Goal: Task Accomplishment & Management: Manage account settings

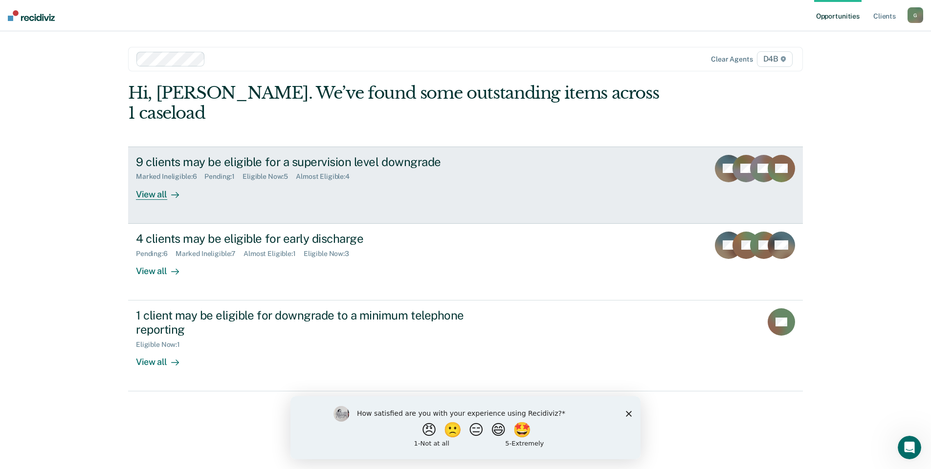
click at [288, 155] on div "9 clients may be eligible for a supervision level downgrade" at bounding box center [307, 162] width 343 height 14
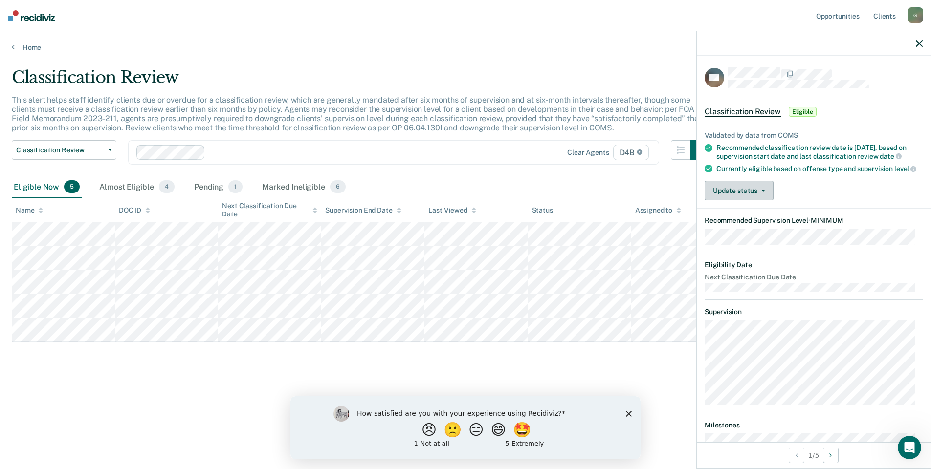
click at [762, 200] on button "Update status" at bounding box center [739, 191] width 69 height 20
click at [745, 236] on button "Mark Ineligible" at bounding box center [752, 230] width 94 height 16
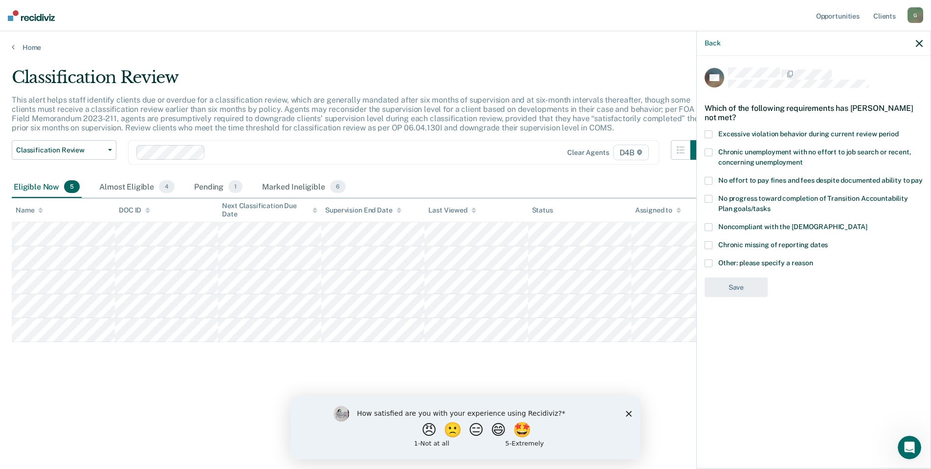
click at [708, 257] on div "HC Which of the following requirements has [PERSON_NAME] not met? Excessive vio…" at bounding box center [814, 185] width 218 height 236
click at [709, 264] on span at bounding box center [709, 264] width 8 height 8
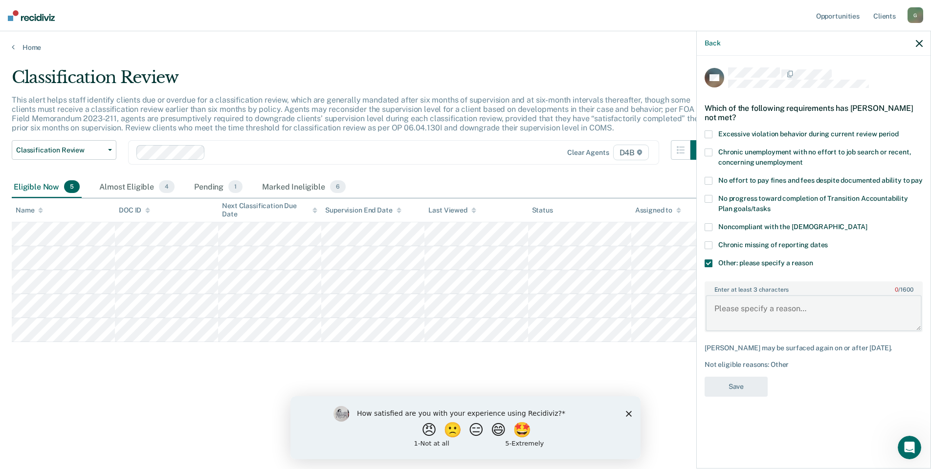
click at [727, 302] on textarea "Enter at least 3 characters 0 / 1600" at bounding box center [813, 313] width 216 height 36
click at [731, 320] on textarea "Enter at least 3 characters 0 / 1600" at bounding box center [813, 313] width 216 height 36
type textarea "Need to complete CS"
click at [735, 394] on button "Save" at bounding box center [736, 387] width 63 height 20
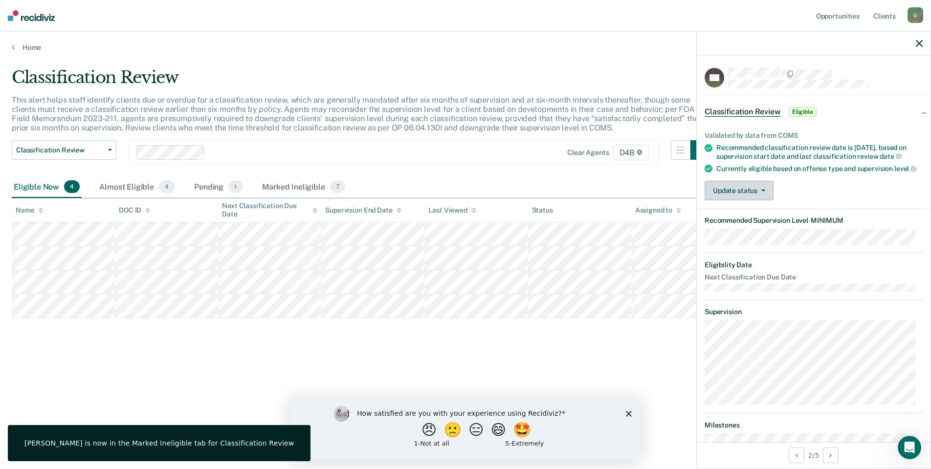
click at [745, 193] on button "Update status" at bounding box center [739, 191] width 69 height 20
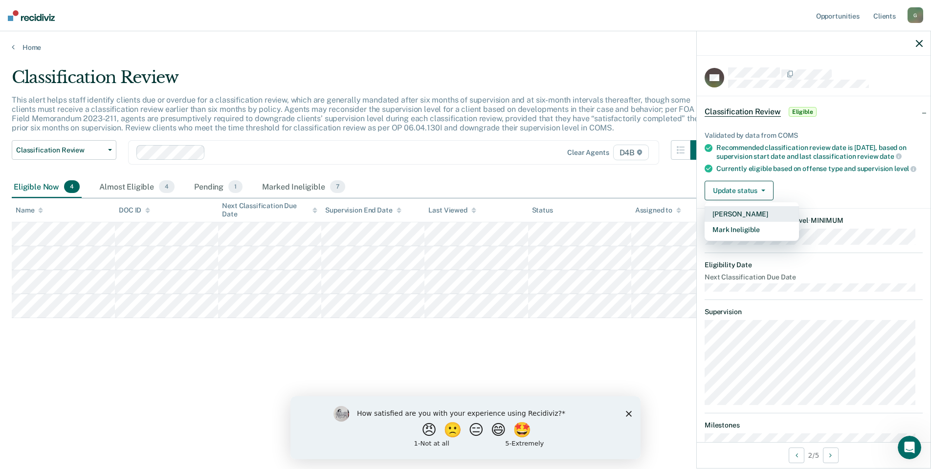
click at [743, 220] on button "[PERSON_NAME]" at bounding box center [752, 214] width 94 height 16
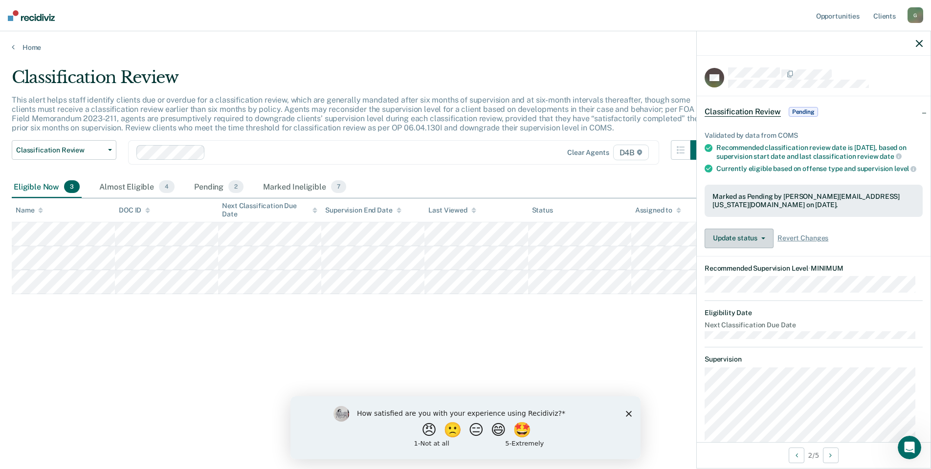
click at [739, 248] on button "Update status" at bounding box center [739, 239] width 69 height 20
click at [739, 268] on button "Revert from Pending" at bounding box center [752, 262] width 94 height 16
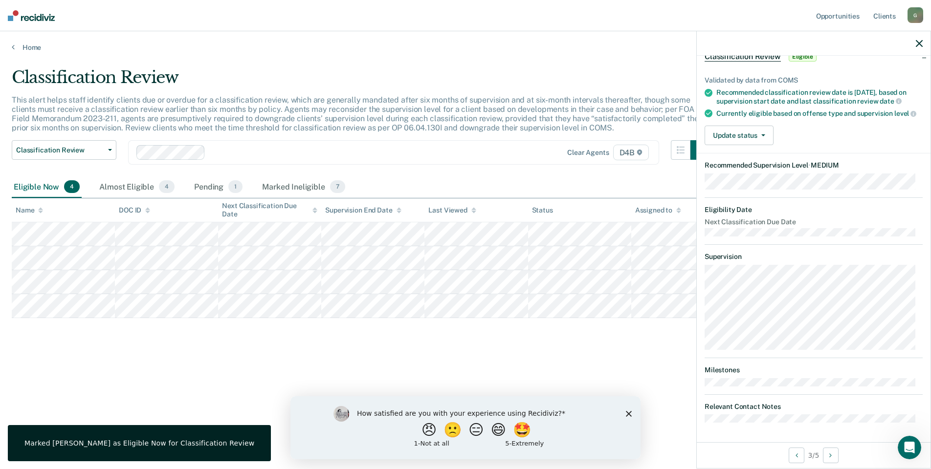
scroll to position [63, 0]
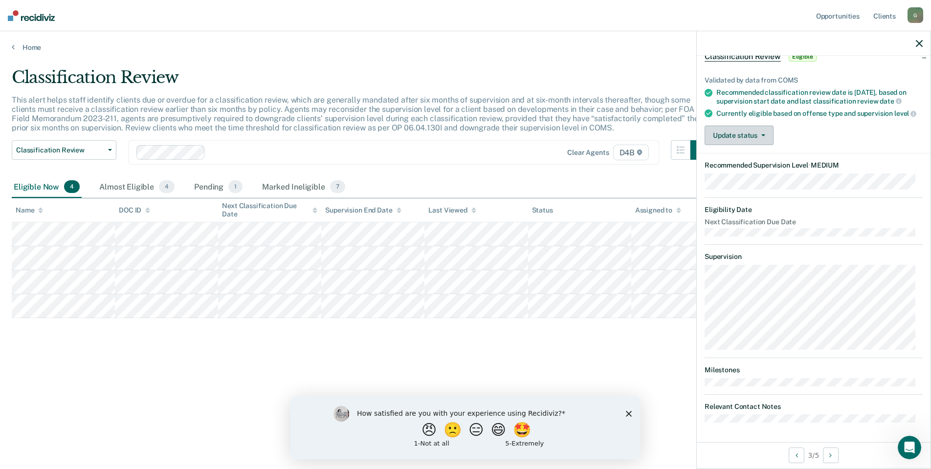
click at [726, 139] on button "Update status" at bounding box center [739, 136] width 69 height 20
click at [728, 175] on button "Mark Ineligible" at bounding box center [752, 175] width 94 height 16
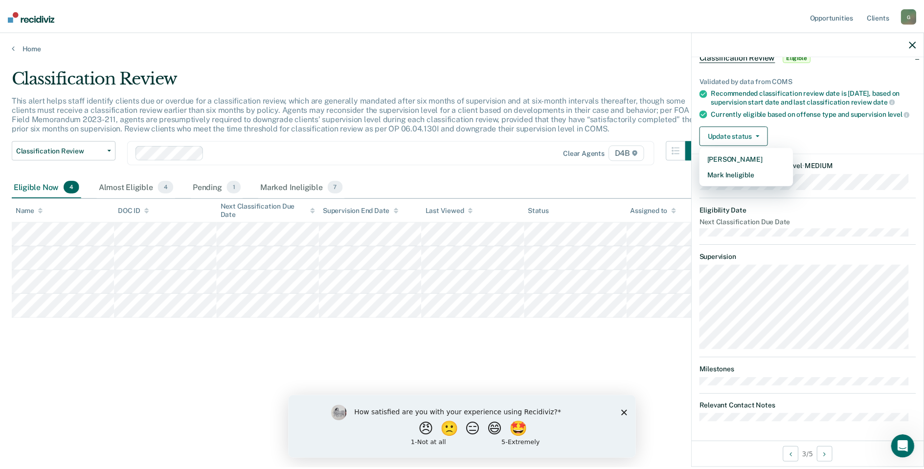
scroll to position [0, 0]
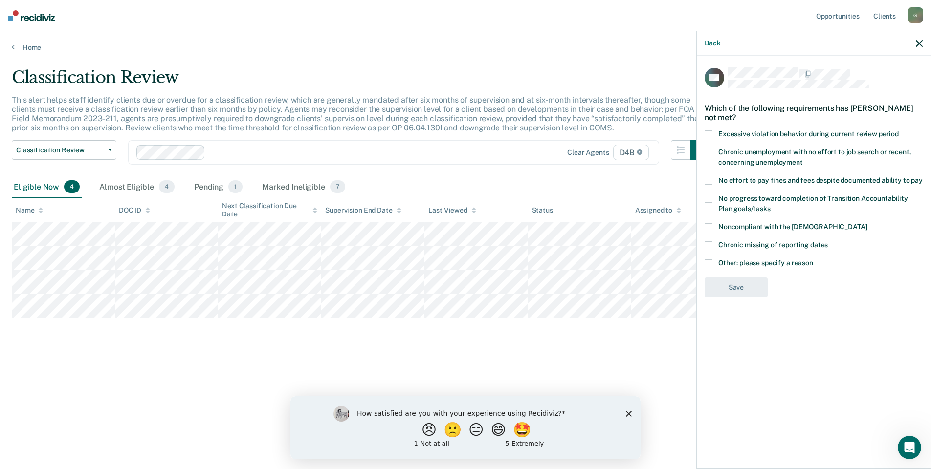
click at [708, 198] on span at bounding box center [709, 199] width 8 height 8
click at [737, 335] on button "Save" at bounding box center [736, 328] width 63 height 20
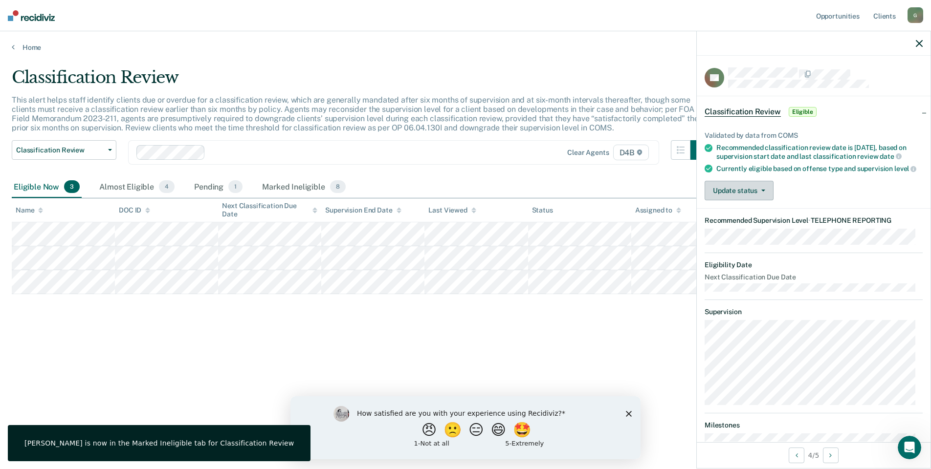
click at [734, 200] on button "Update status" at bounding box center [739, 191] width 69 height 20
click at [731, 238] on button "Mark Ineligible" at bounding box center [752, 230] width 94 height 16
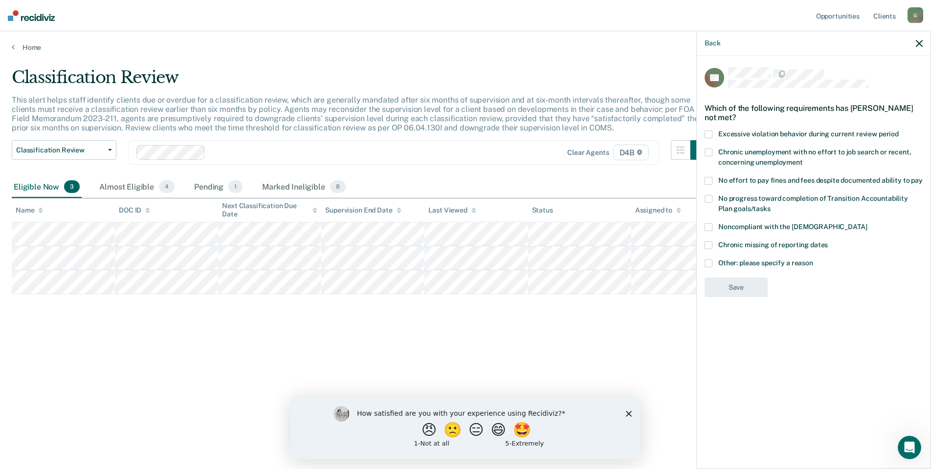
click at [705, 198] on span at bounding box center [709, 199] width 8 height 8
click at [707, 181] on span at bounding box center [709, 181] width 8 height 8
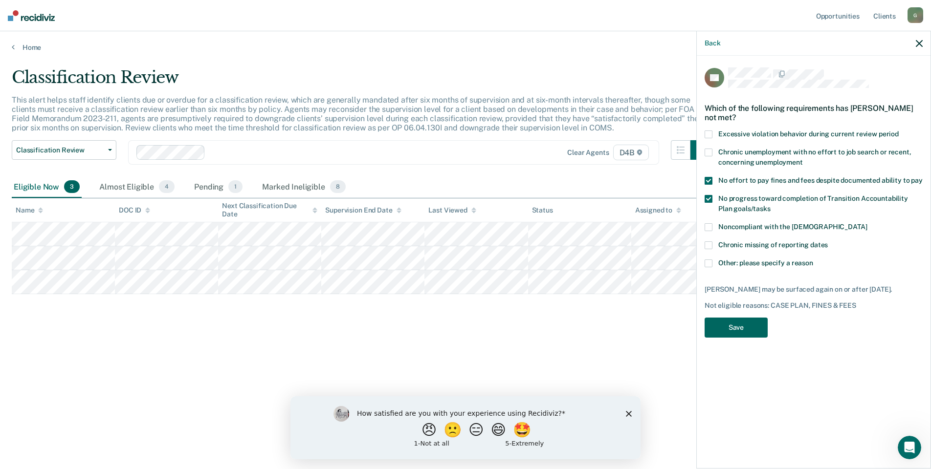
click at [737, 318] on button "Save" at bounding box center [736, 328] width 63 height 20
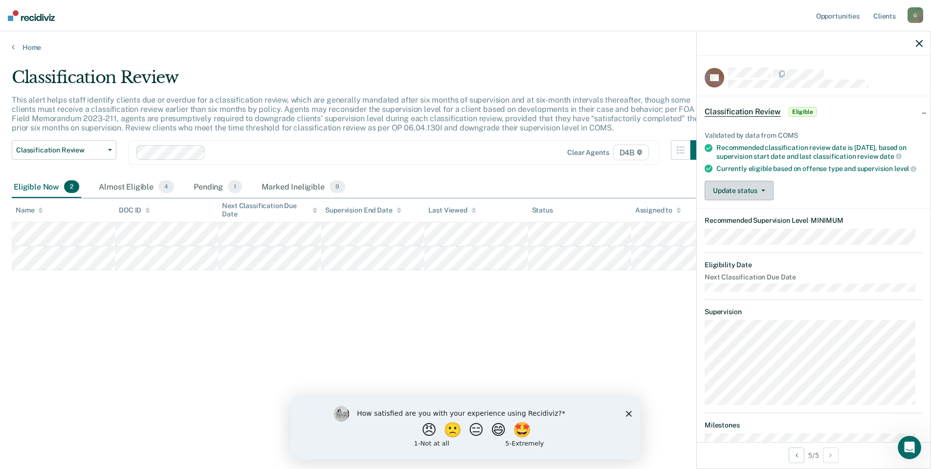
click at [749, 200] on button "Update status" at bounding box center [739, 191] width 69 height 20
click at [743, 222] on button "[PERSON_NAME]" at bounding box center [752, 214] width 94 height 16
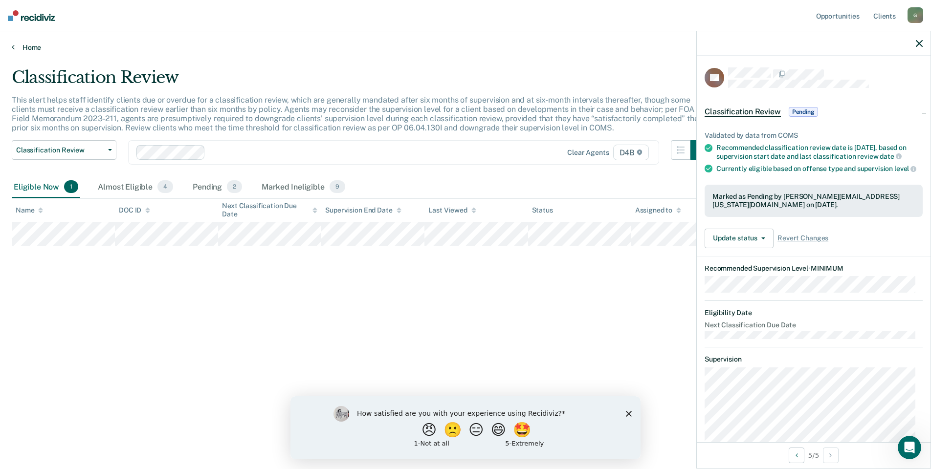
click at [27, 47] on link "Home" at bounding box center [465, 47] width 907 height 9
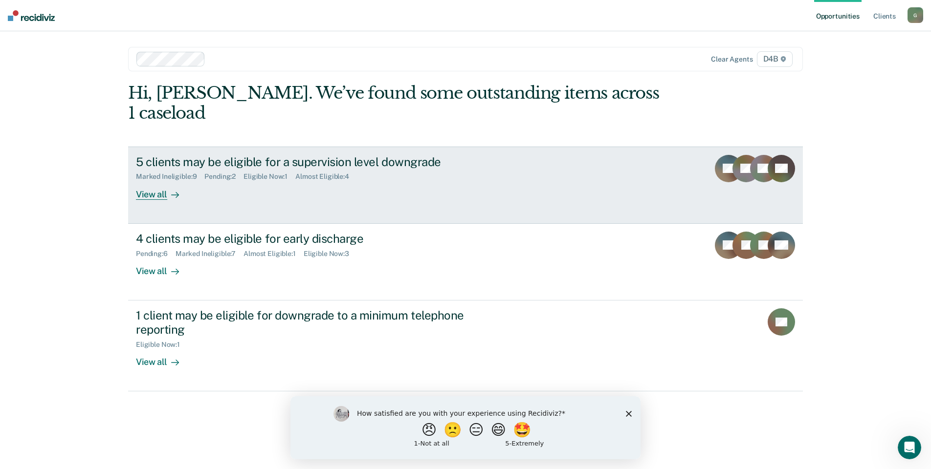
click at [163, 181] on div "View all" at bounding box center [163, 190] width 55 height 19
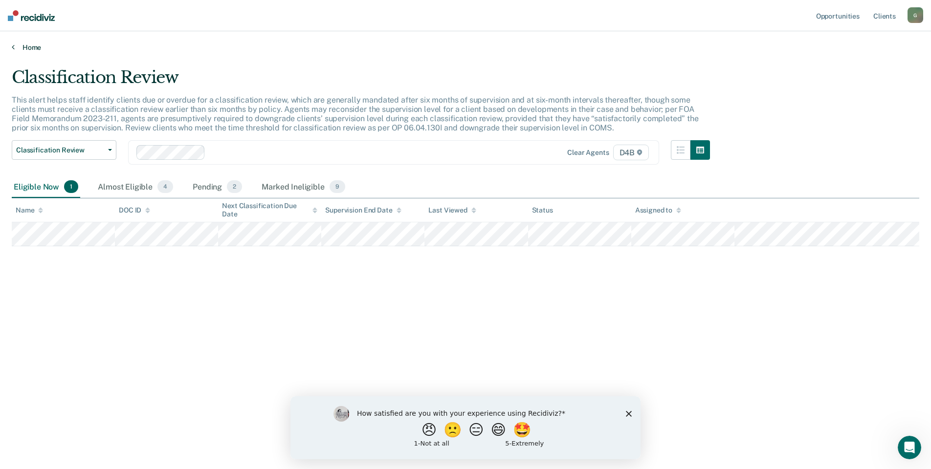
click at [19, 45] on link "Home" at bounding box center [465, 47] width 907 height 9
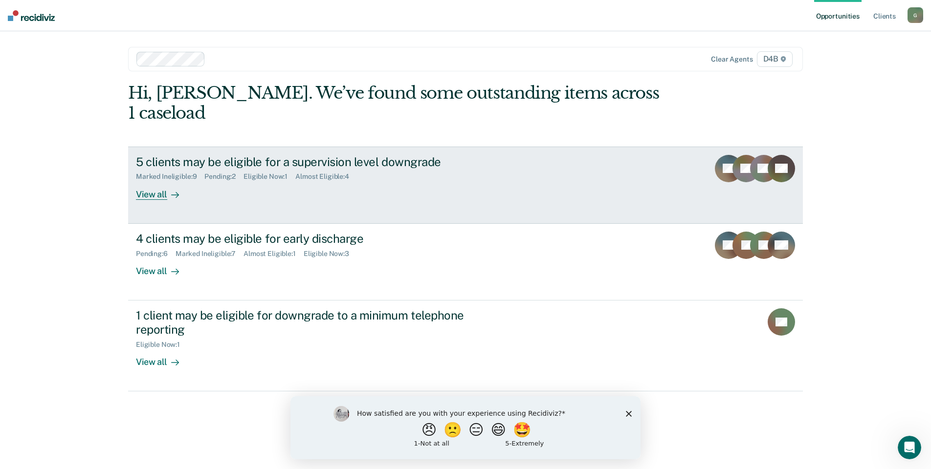
click at [259, 173] on div "Eligible Now : 1" at bounding box center [269, 177] width 52 height 8
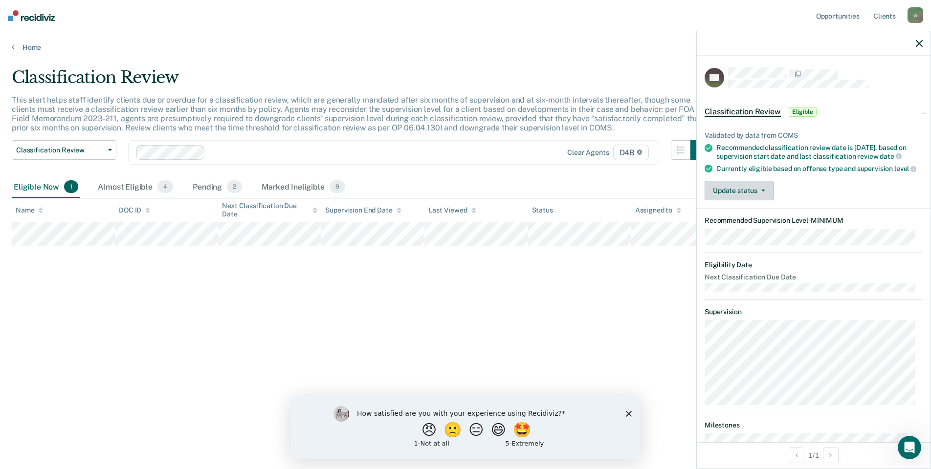
click at [745, 200] on button "Update status" at bounding box center [739, 191] width 69 height 20
click at [741, 222] on button "[PERSON_NAME]" at bounding box center [752, 214] width 94 height 16
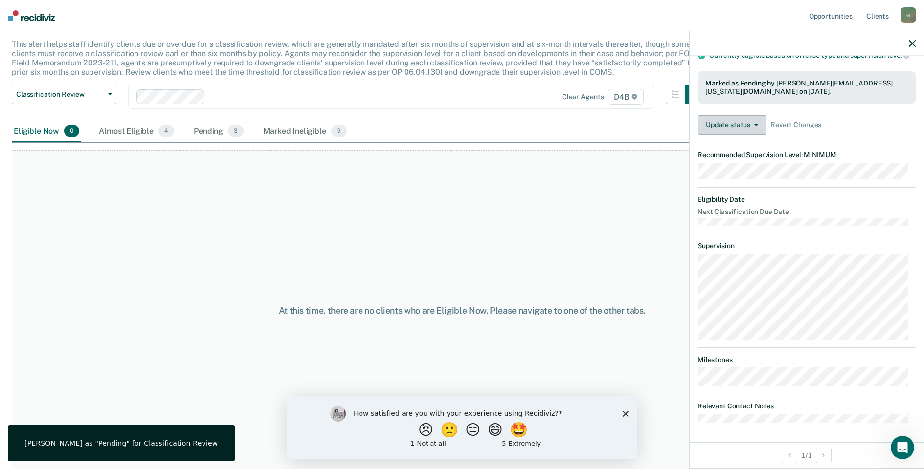
scroll to position [58, 0]
click at [637, 233] on div "At this time, there are no clients who are Eligible Now. Please navigate to one…" at bounding box center [462, 309] width 900 height 321
click at [907, 44] on div at bounding box center [806, 43] width 234 height 24
click at [911, 44] on icon "button" at bounding box center [911, 43] width 7 height 7
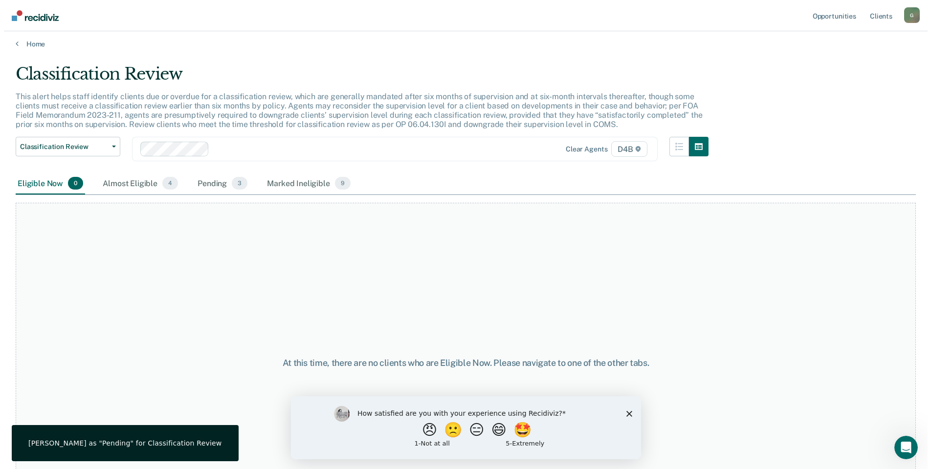
scroll to position [0, 0]
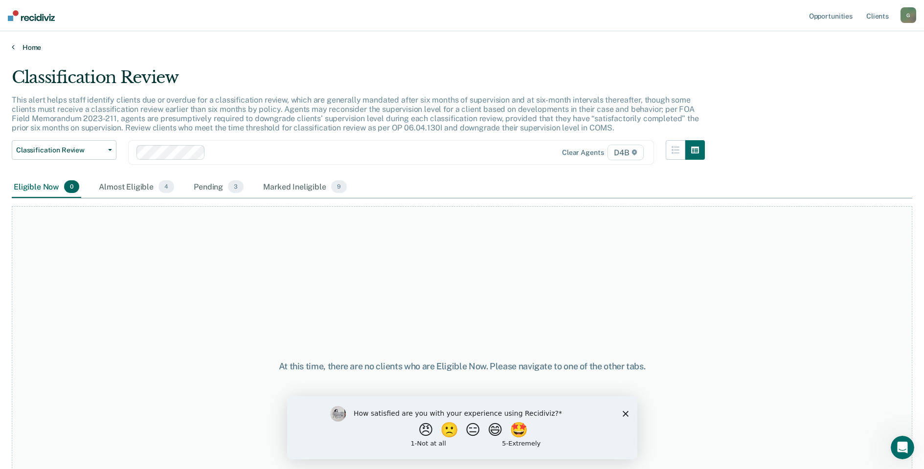
click at [28, 50] on link "Home" at bounding box center [462, 47] width 900 height 9
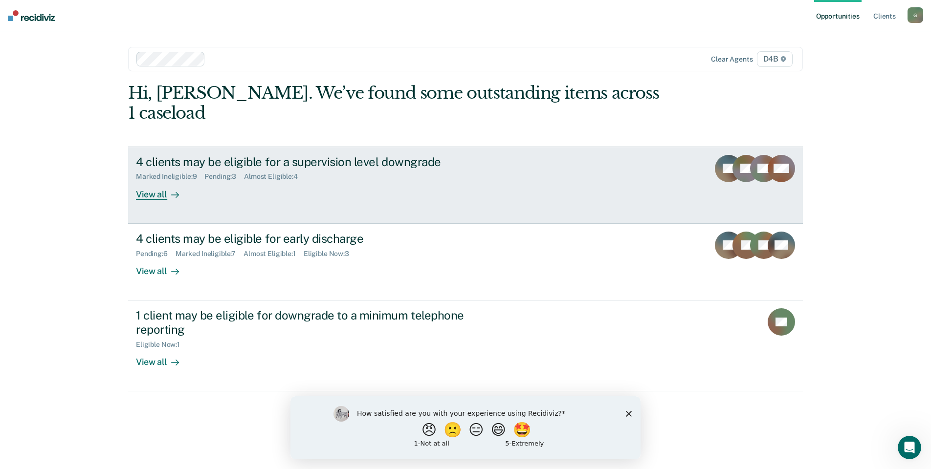
click at [150, 181] on div "View all" at bounding box center [163, 190] width 55 height 19
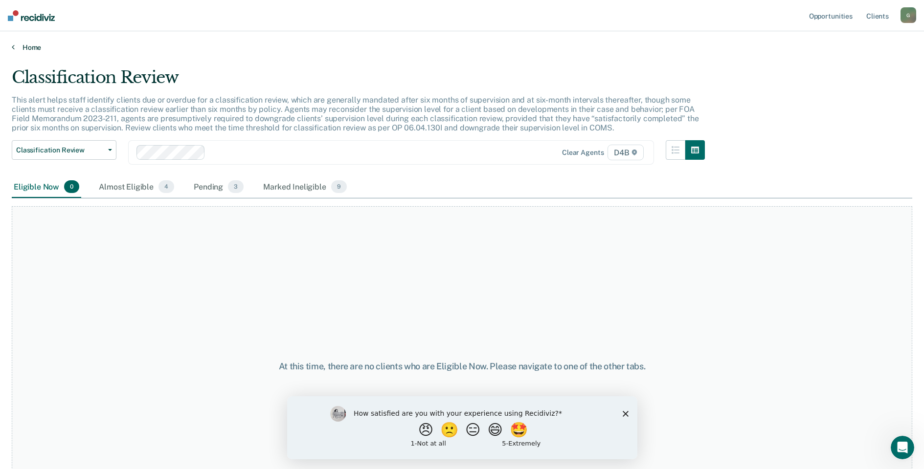
click at [24, 48] on link "Home" at bounding box center [462, 47] width 900 height 9
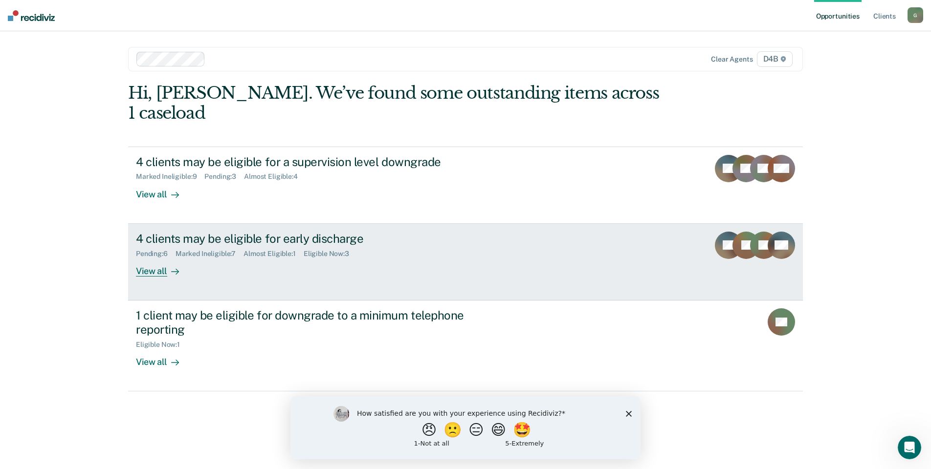
click at [270, 246] on div "4 clients may be eligible for early discharge Pending : 6 Marked Ineligible : 7…" at bounding box center [319, 254] width 367 height 45
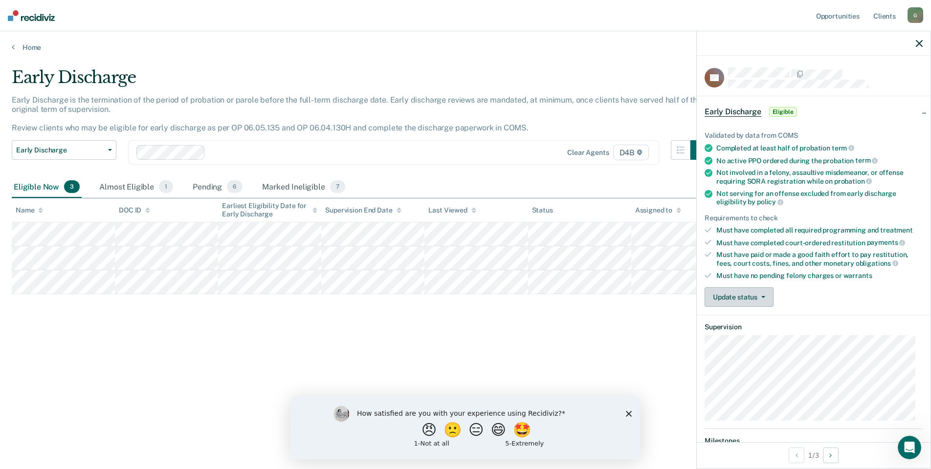
click at [732, 294] on button "Update status" at bounding box center [739, 297] width 69 height 20
click at [733, 337] on button "Mark Ineligible" at bounding box center [752, 337] width 94 height 16
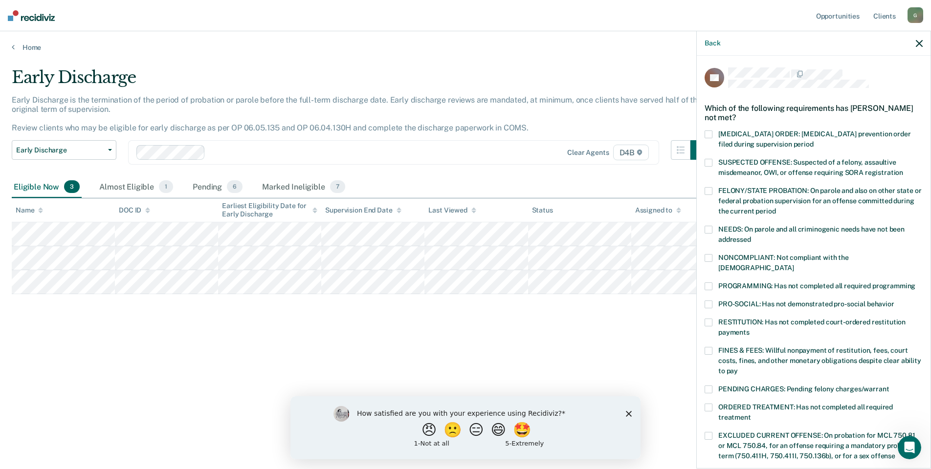
click at [710, 254] on span at bounding box center [709, 258] width 8 height 8
click at [710, 283] on span at bounding box center [709, 287] width 8 height 8
click at [706, 347] on span at bounding box center [709, 351] width 8 height 8
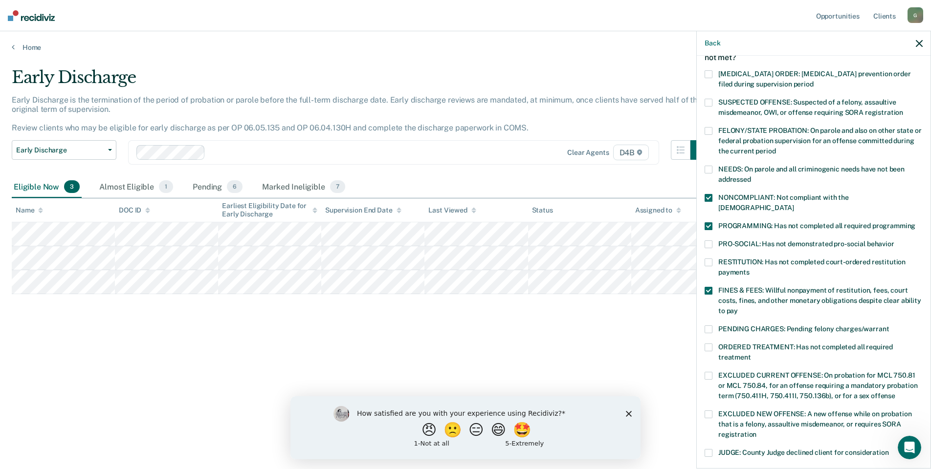
scroll to position [147, 0]
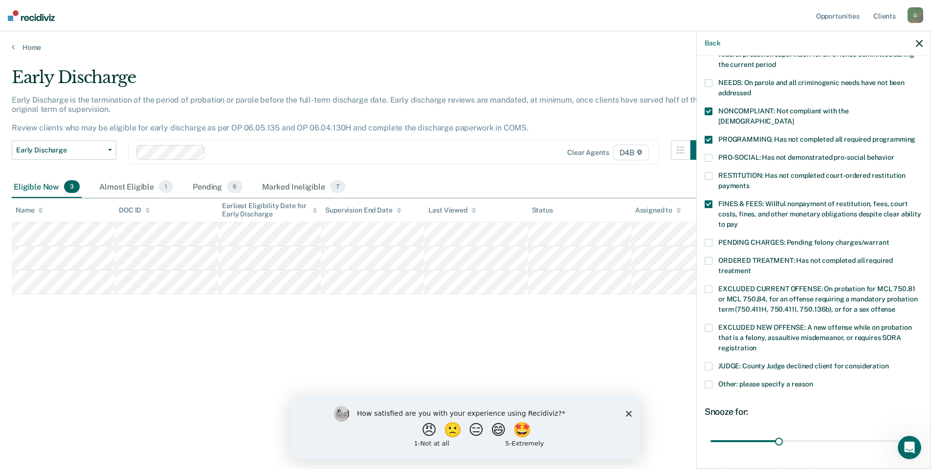
click at [704, 240] on div "DS Which of the following requirements has [PERSON_NAME] not met? [MEDICAL_DATA…" at bounding box center [814, 261] width 234 height 411
click at [711, 257] on span at bounding box center [709, 261] width 8 height 8
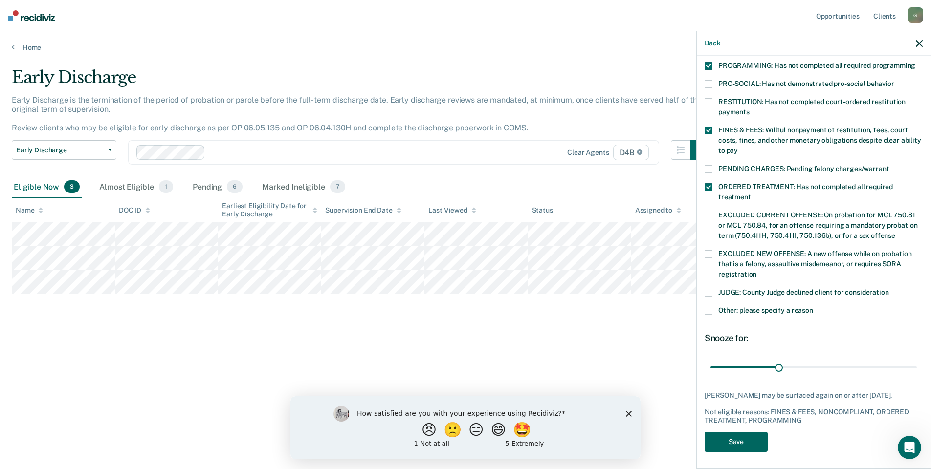
click at [736, 447] on button "Save" at bounding box center [736, 442] width 63 height 20
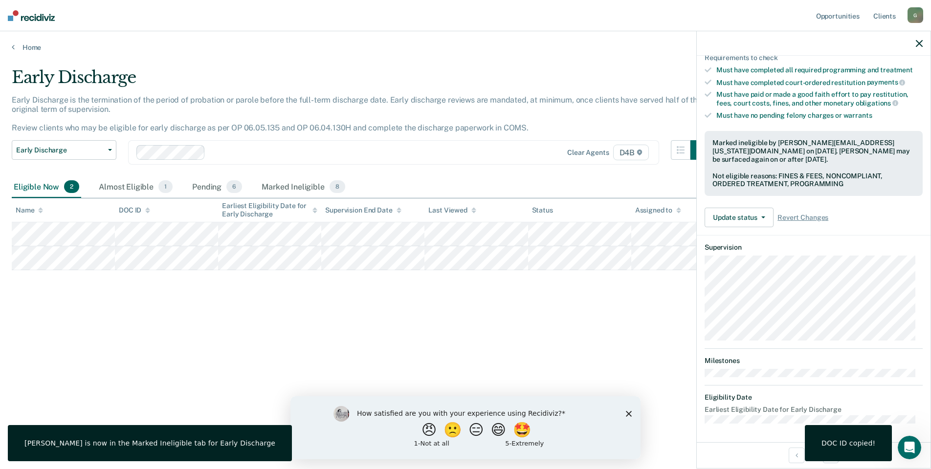
scroll to position [90, 0]
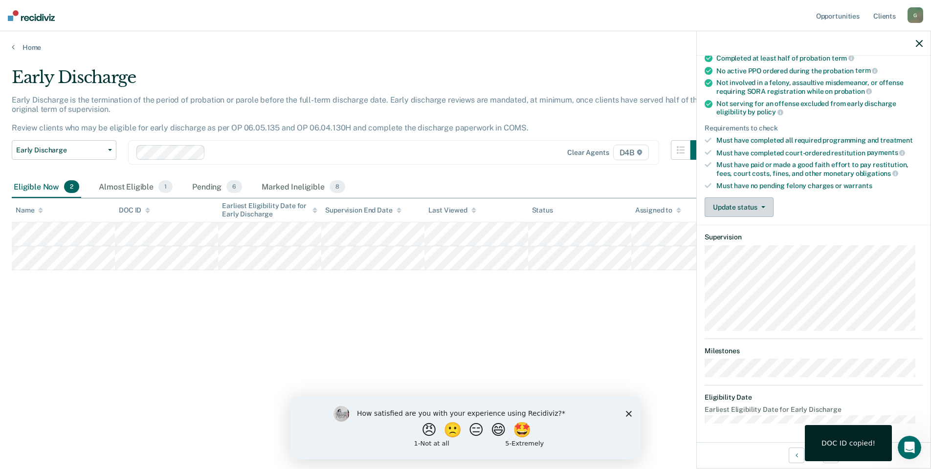
click at [734, 211] on button "Update status" at bounding box center [739, 208] width 69 height 20
click at [731, 242] on button "Mark Ineligible" at bounding box center [752, 247] width 94 height 16
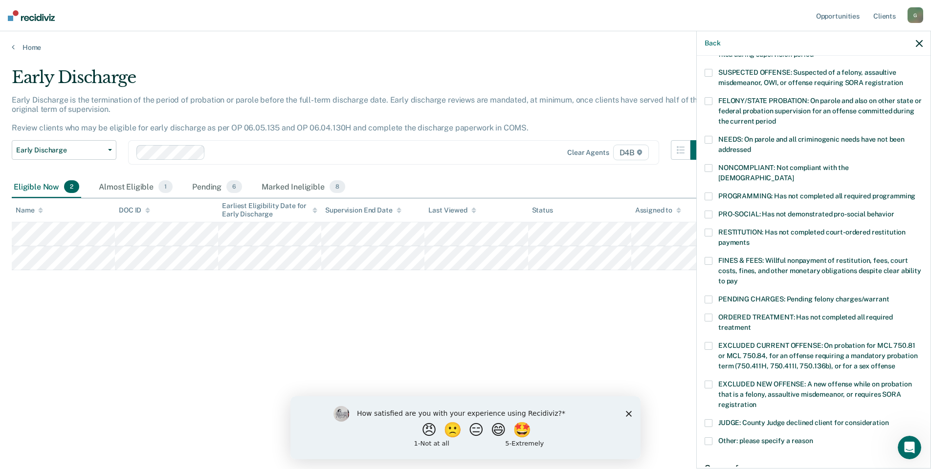
click at [708, 193] on span at bounding box center [709, 197] width 8 height 8
click at [709, 167] on span at bounding box center [709, 168] width 8 height 8
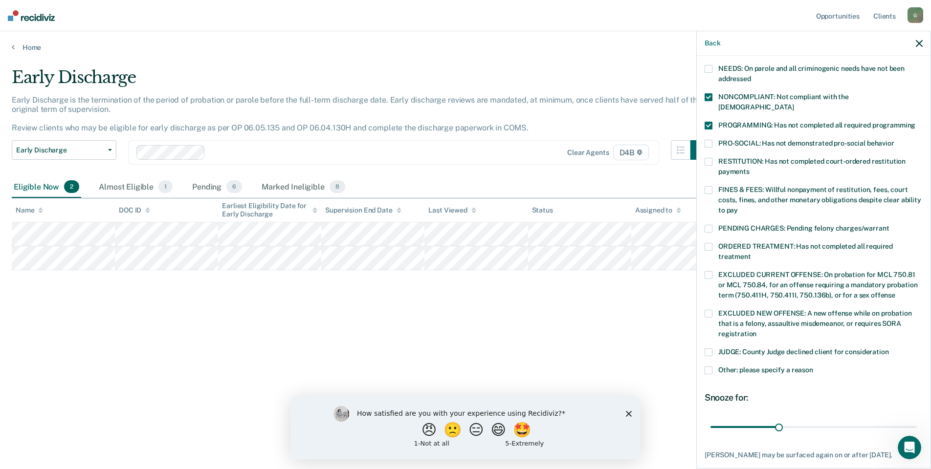
scroll to position [212, 0]
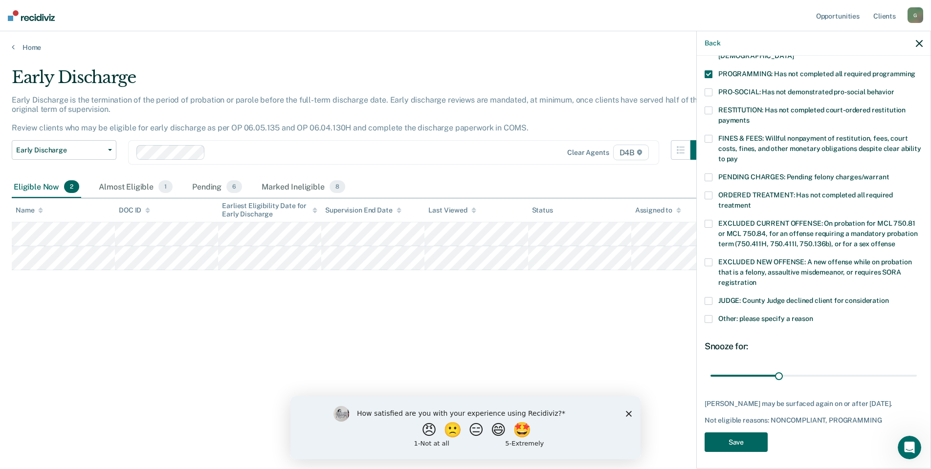
click at [729, 439] on button "Save" at bounding box center [736, 443] width 63 height 20
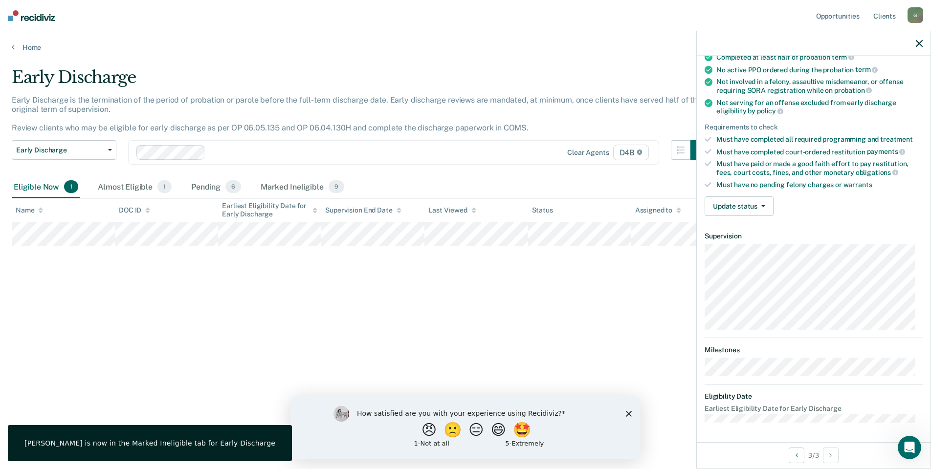
scroll to position [90, 0]
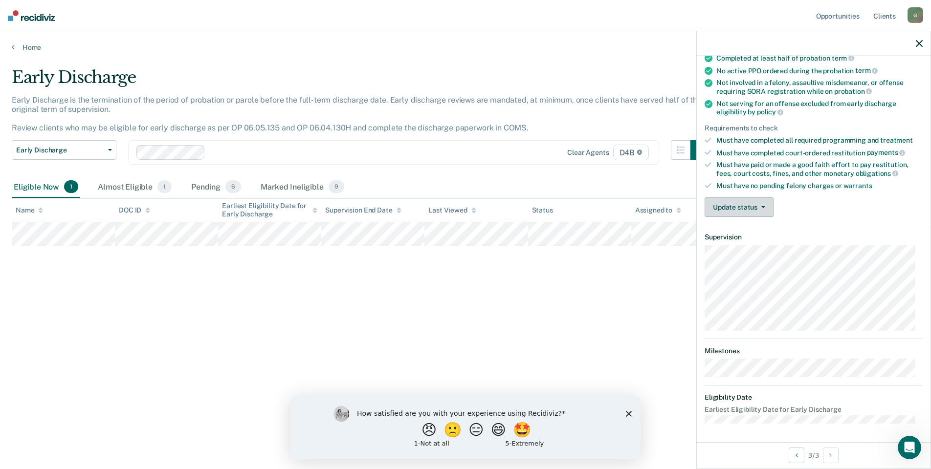
click at [749, 203] on button "Update status" at bounding box center [739, 208] width 69 height 20
click at [756, 246] on button "Mark Ineligible" at bounding box center [752, 247] width 94 height 16
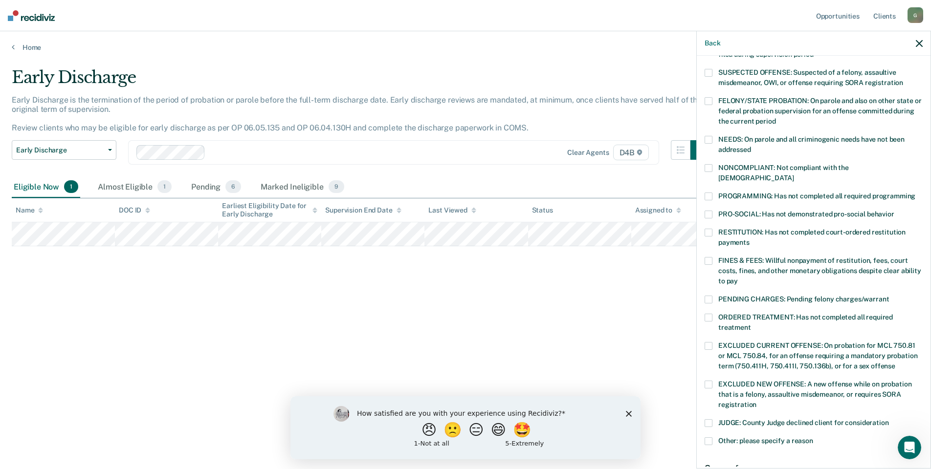
click at [713, 257] on label "FINES & FEES: Willful nonpayment of restitution, fees, court costs, fines, and …" at bounding box center [814, 272] width 218 height 31
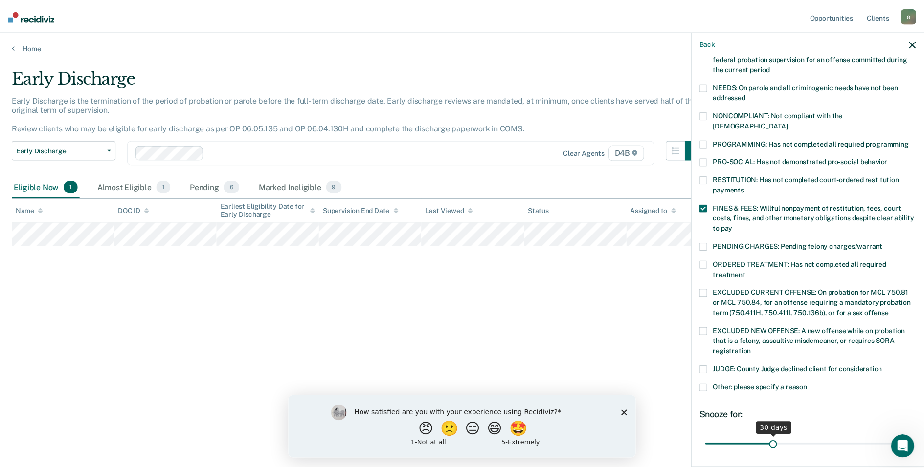
scroll to position [204, 0]
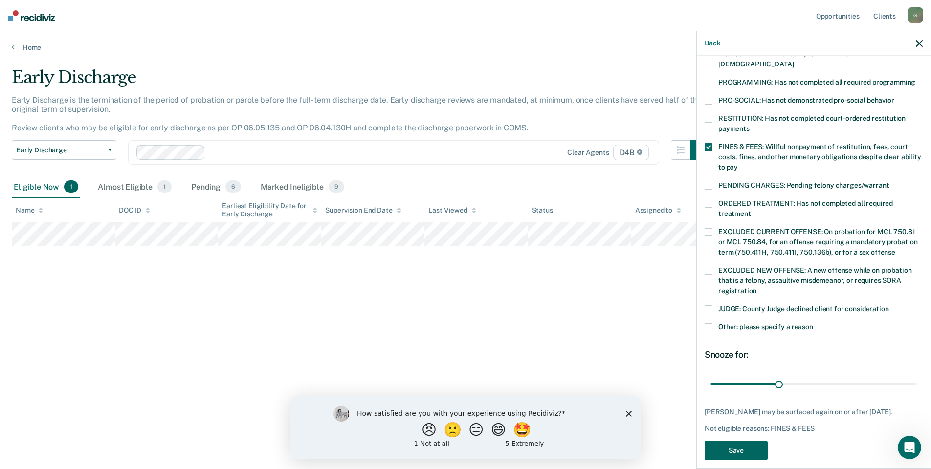
click at [745, 441] on button "Save" at bounding box center [736, 451] width 63 height 20
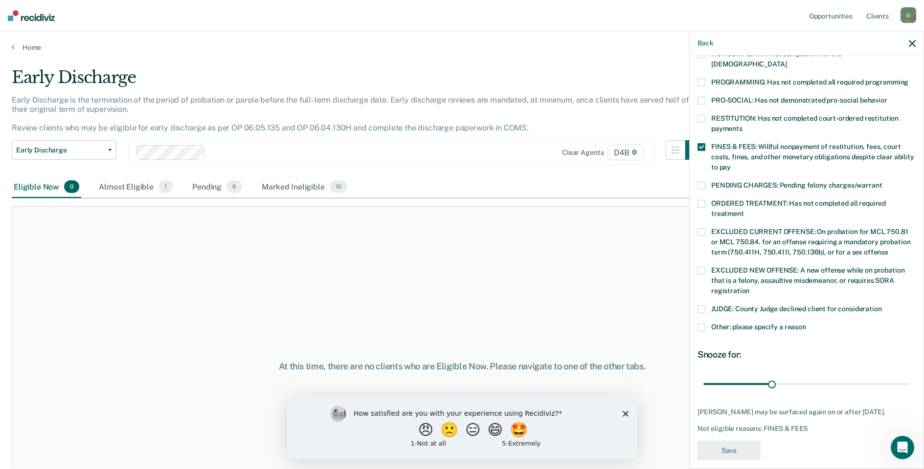
scroll to position [162, 0]
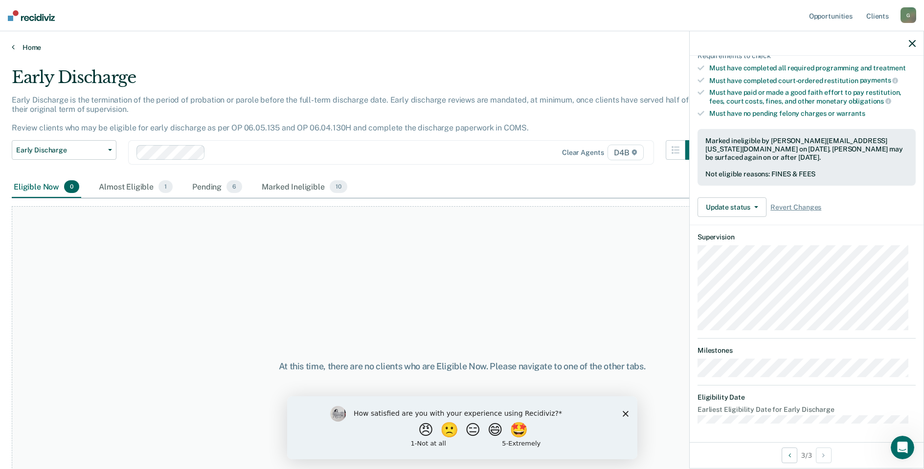
click at [33, 48] on link "Home" at bounding box center [462, 47] width 900 height 9
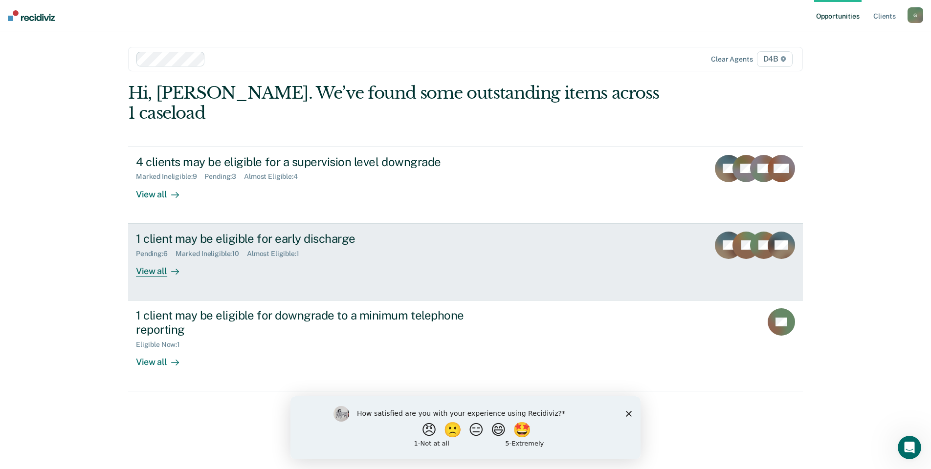
click at [193, 261] on link "1 client may be eligible for early discharge Pending : 6 Marked Ineligible : 10…" at bounding box center [465, 262] width 675 height 77
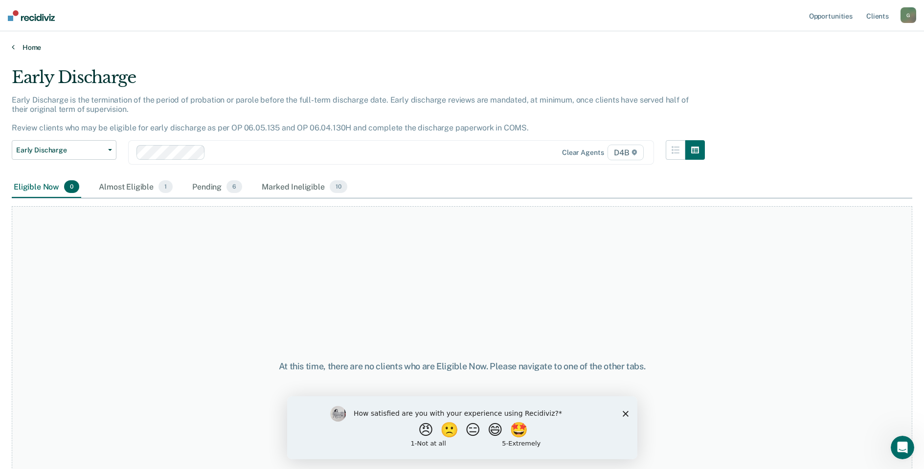
click at [38, 49] on link "Home" at bounding box center [462, 47] width 900 height 9
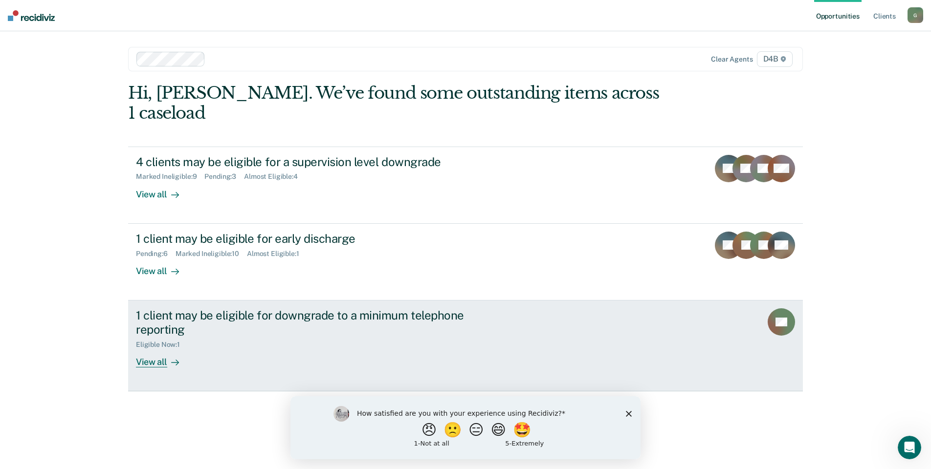
click at [186, 349] on div "View all" at bounding box center [163, 358] width 55 height 19
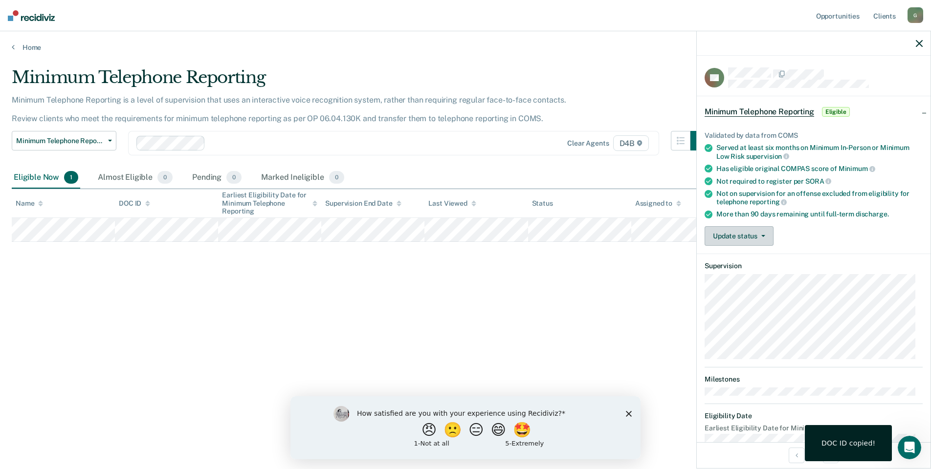
click at [713, 238] on button "Update status" at bounding box center [739, 236] width 69 height 20
click at [723, 261] on button "[PERSON_NAME]" at bounding box center [752, 260] width 94 height 16
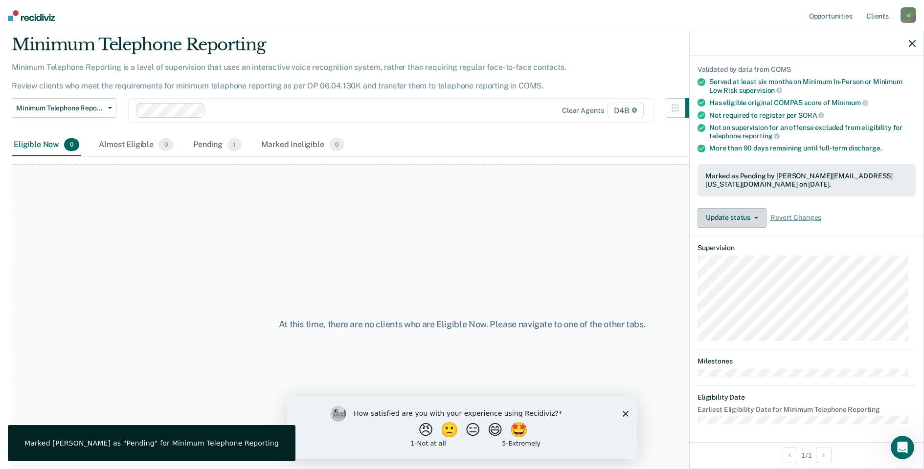
scroll to position [48, 0]
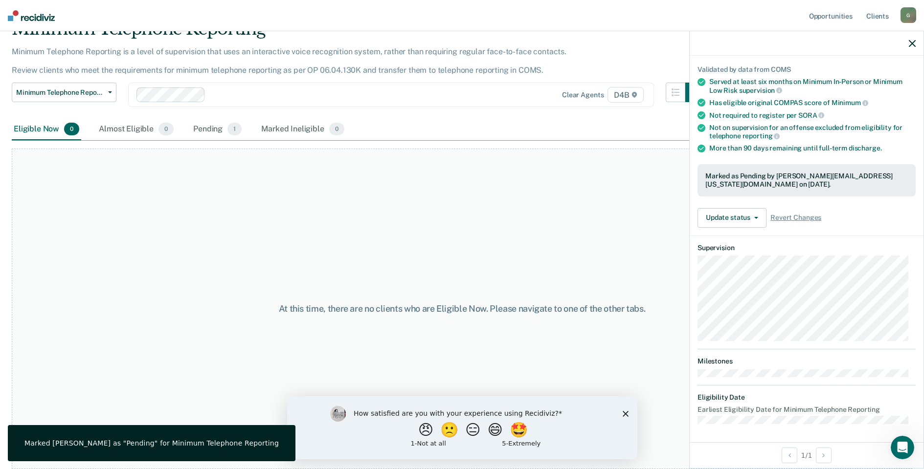
click at [104, 214] on div "At this time, there are no clients who are Eligible Now. Please navigate to one…" at bounding box center [462, 309] width 900 height 321
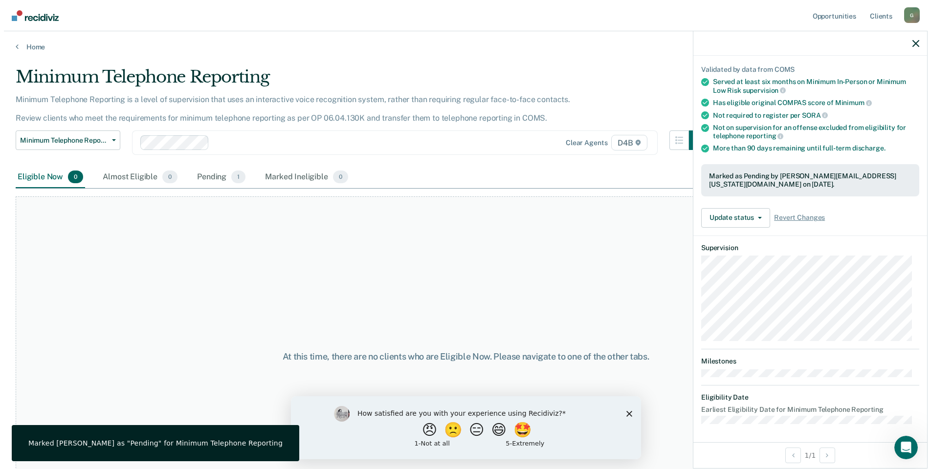
scroll to position [0, 0]
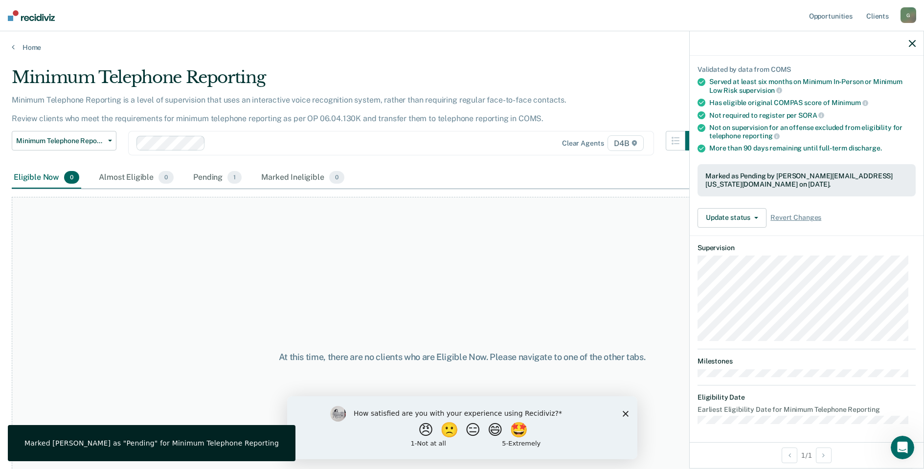
click at [22, 41] on div "Home" at bounding box center [462, 41] width 924 height 21
click at [28, 50] on link "Home" at bounding box center [462, 47] width 900 height 9
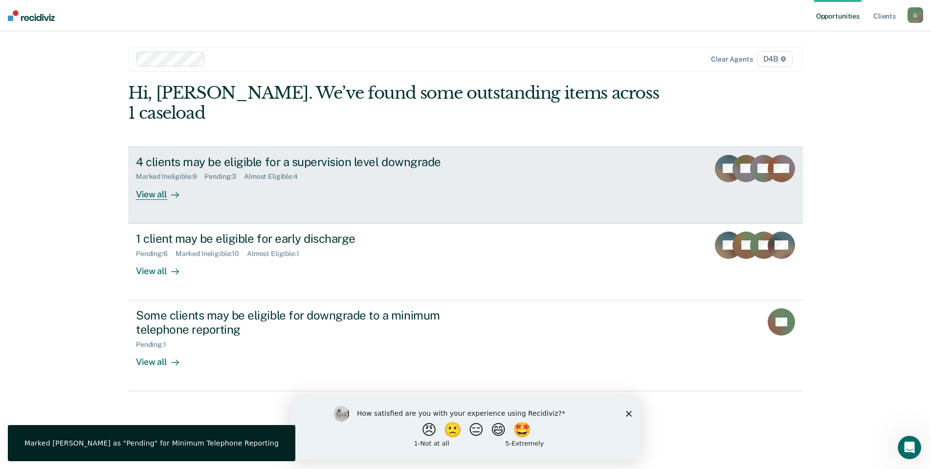
click at [154, 181] on div "View all" at bounding box center [163, 190] width 55 height 19
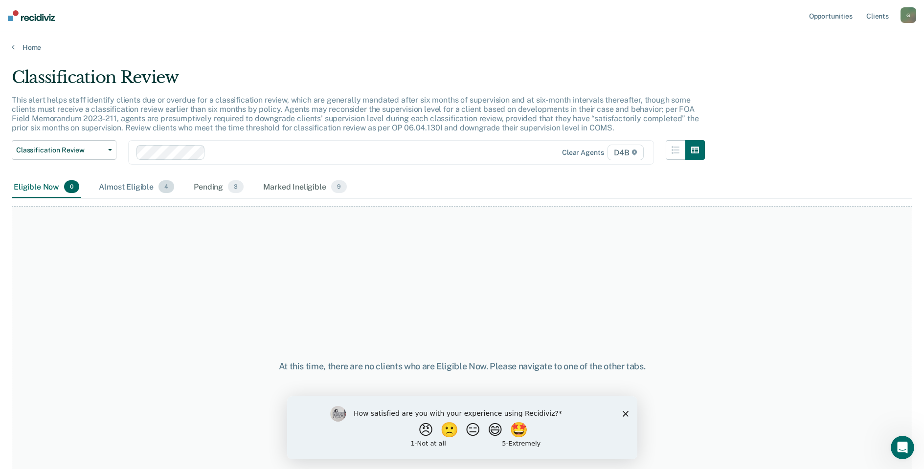
click at [118, 184] on div "Almost Eligible 4" at bounding box center [136, 187] width 79 height 22
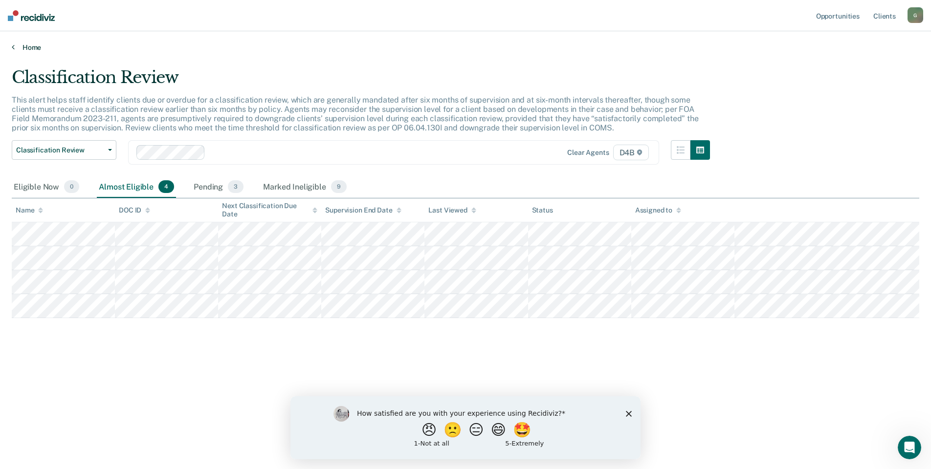
click at [18, 44] on link "Home" at bounding box center [465, 47] width 907 height 9
